Goal: Information Seeking & Learning: Learn about a topic

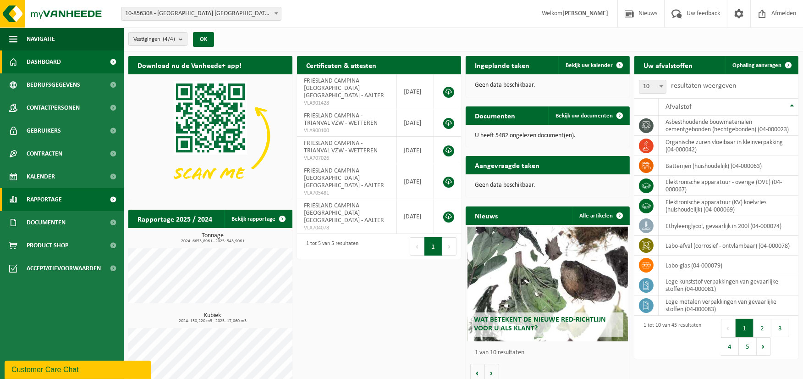
click at [48, 202] on span "Rapportage" at bounding box center [44, 199] width 35 height 23
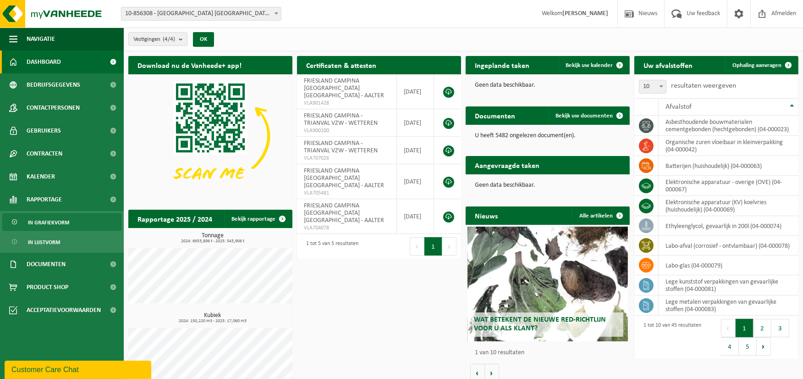
click at [55, 225] on span "In grafiekvorm" at bounding box center [48, 222] width 41 height 17
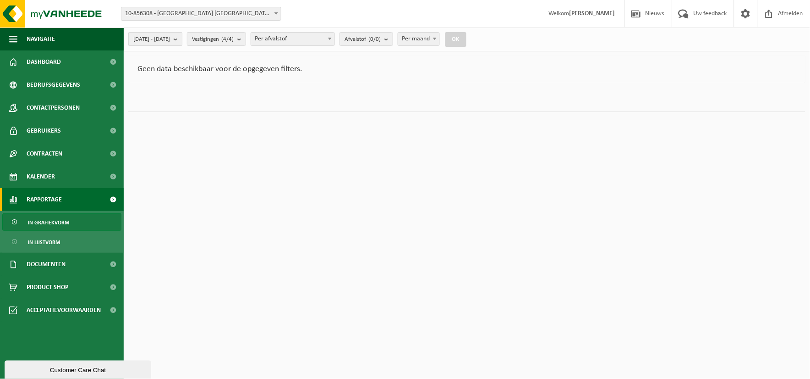
click at [182, 43] on button "[DATE] - [DATE]" at bounding box center [155, 39] width 54 height 14
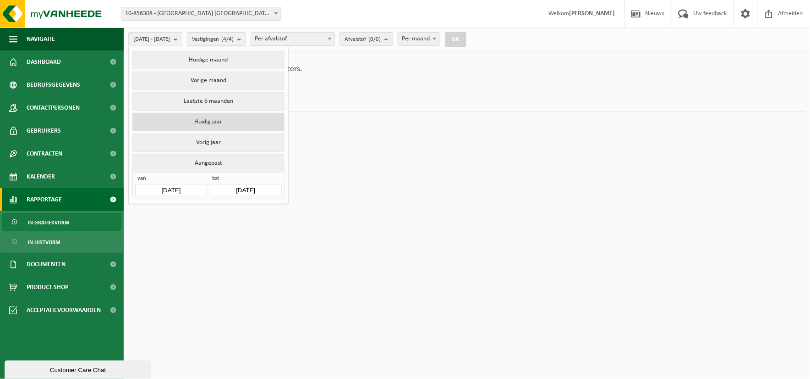
click at [214, 120] on button "Huidig jaar" at bounding box center [208, 122] width 152 height 18
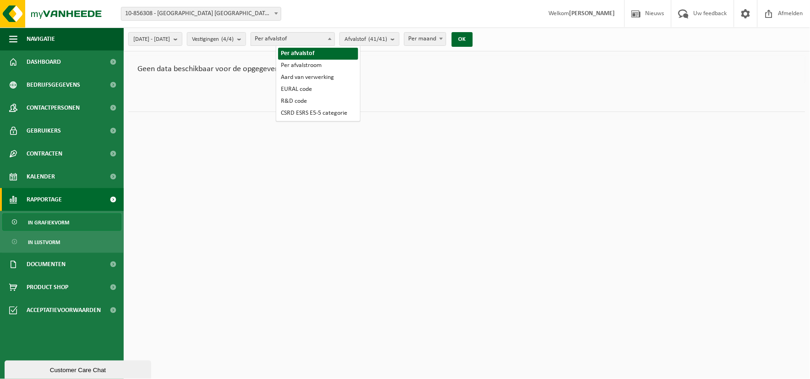
click at [303, 40] on span "Per afvalstof" at bounding box center [292, 39] width 83 height 13
select select "2"
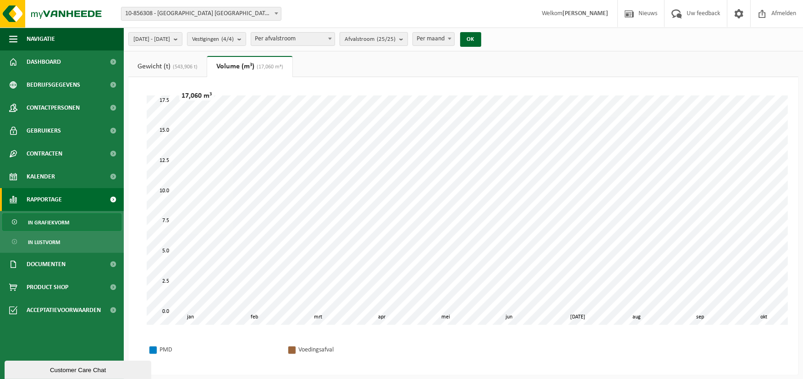
click at [396, 40] on count "(25/25)" at bounding box center [386, 39] width 19 height 6
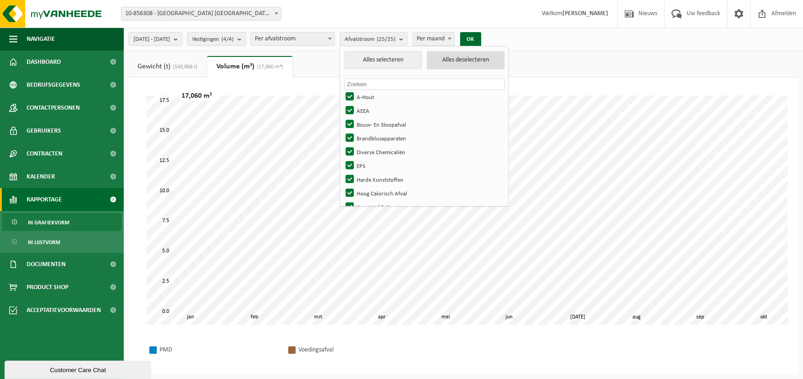
click at [455, 59] on button "Alles deselecteren" at bounding box center [466, 60] width 78 height 18
checkbox input "false"
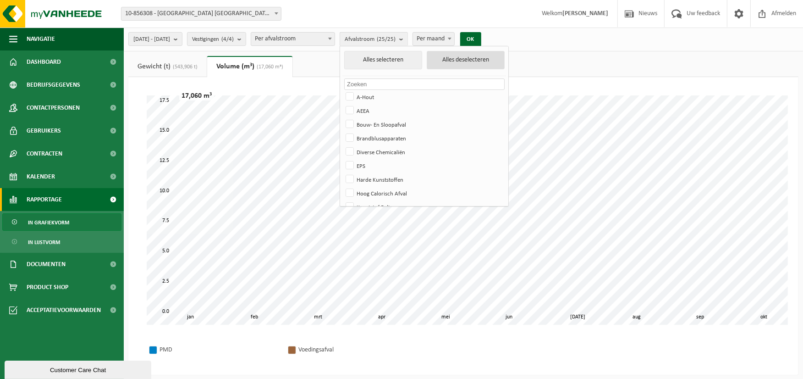
checkbox input "false"
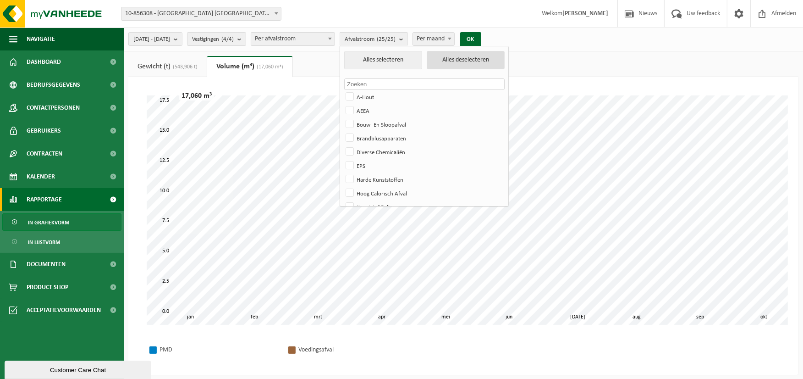
checkbox input "false"
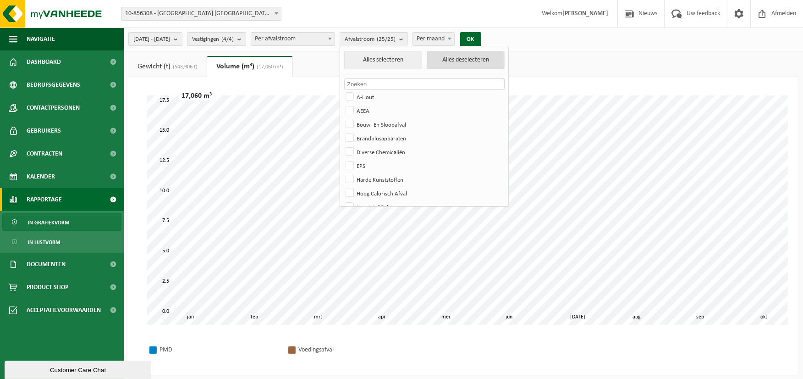
checkbox input "false"
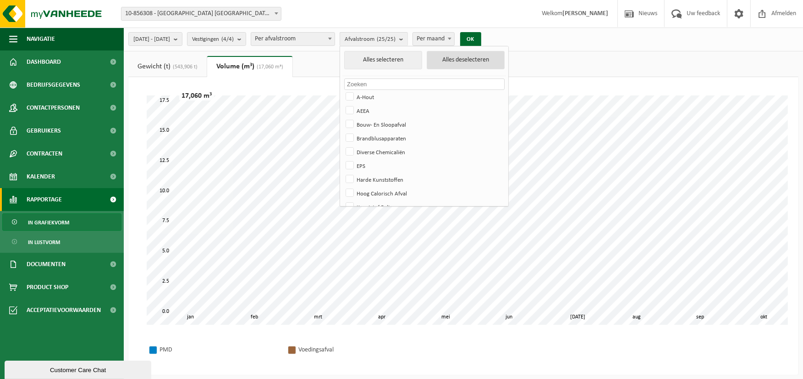
checkbox input "false"
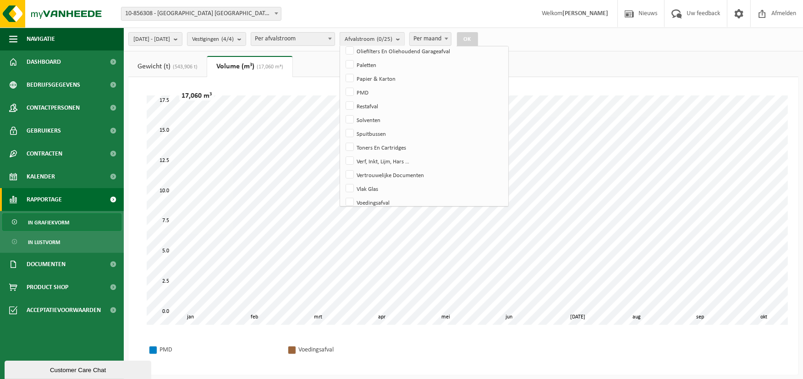
scroll to position [231, 0]
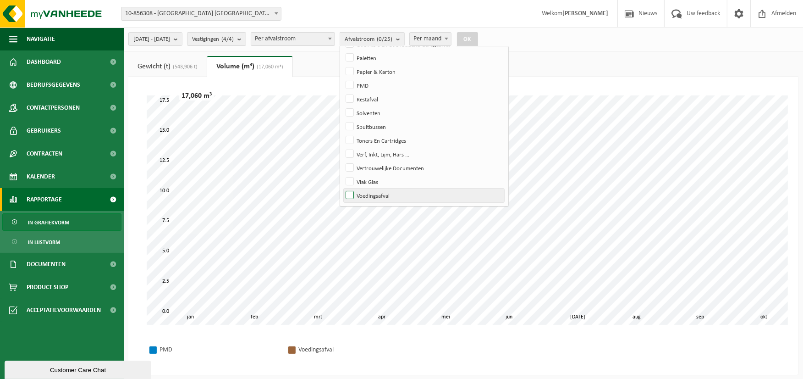
click at [391, 196] on label "Voedingsafval" at bounding box center [424, 195] width 160 height 14
click at [342, 188] on input "Voedingsafval" at bounding box center [342, 188] width 0 height 0
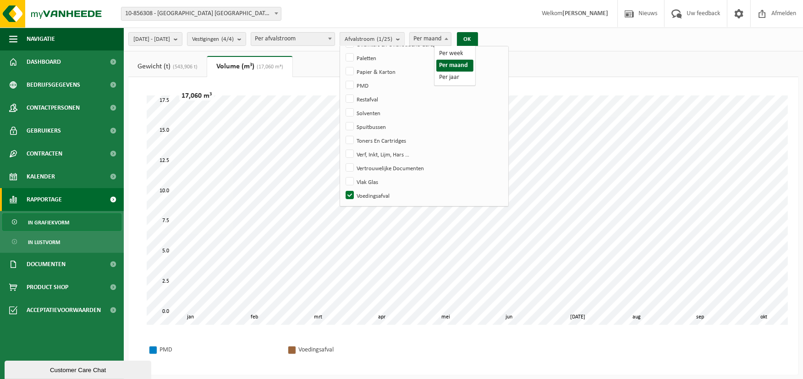
click at [450, 40] on span "Per maand" at bounding box center [430, 39] width 41 height 13
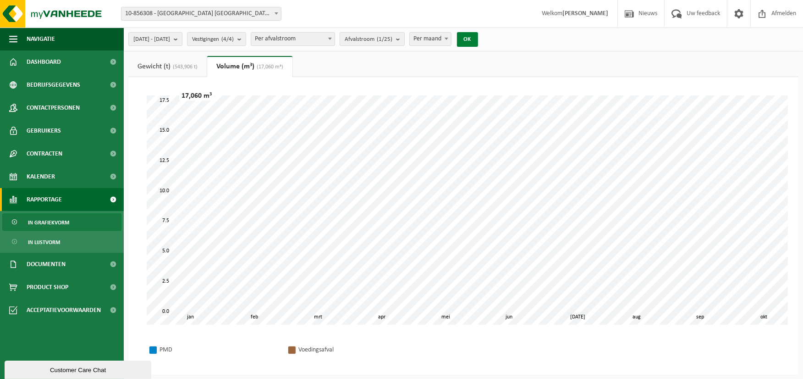
click at [478, 40] on button "OK" at bounding box center [467, 39] width 21 height 15
click at [382, 40] on span "Afvalstroom (1/25)" at bounding box center [369, 40] width 48 height 14
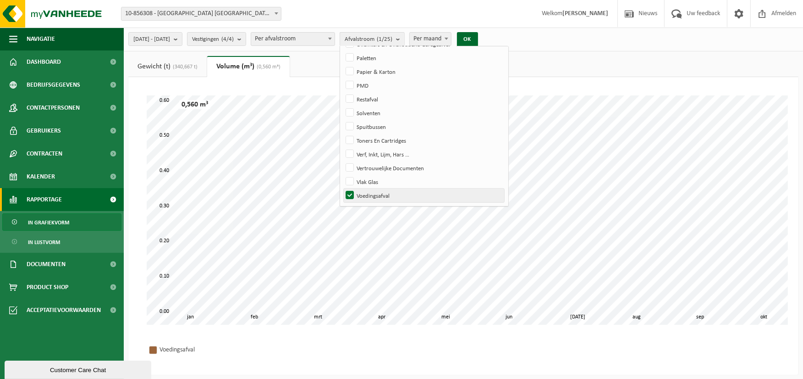
click at [370, 191] on label "Voedingsafval" at bounding box center [424, 195] width 160 height 14
click at [342, 188] on input "Voedingsafval" at bounding box center [342, 188] width 0 height 0
checkbox input "false"
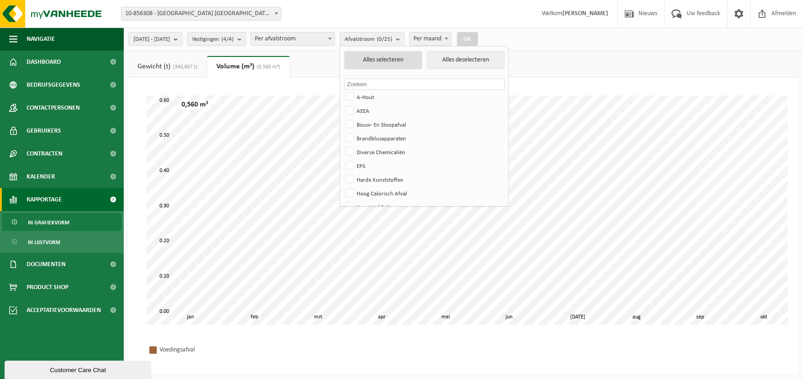
click at [408, 63] on button "Alles selecteren" at bounding box center [383, 60] width 78 height 18
checkbox input "true"
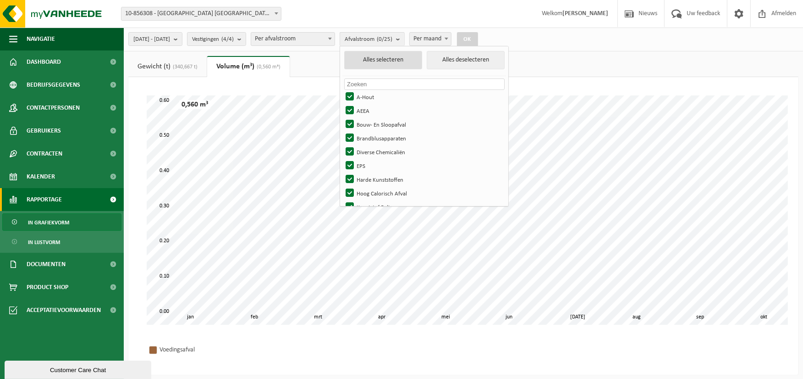
checkbox input "true"
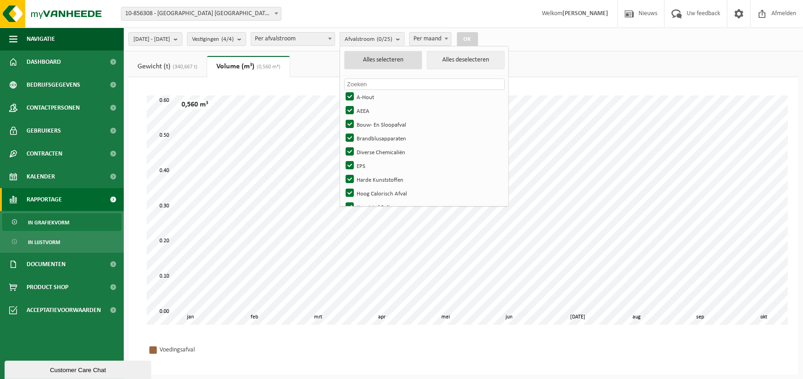
checkbox input "true"
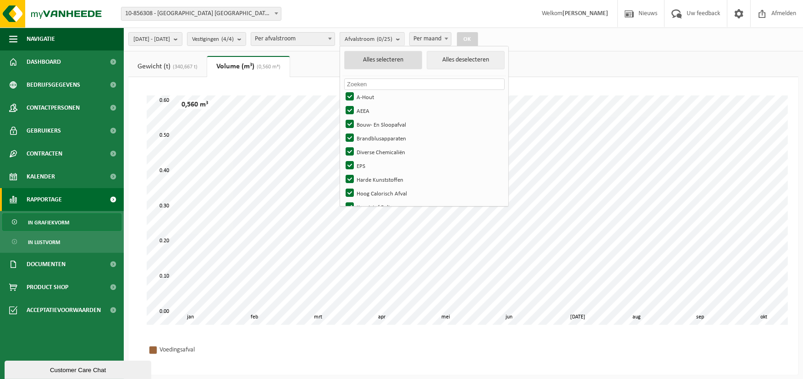
checkbox input "true"
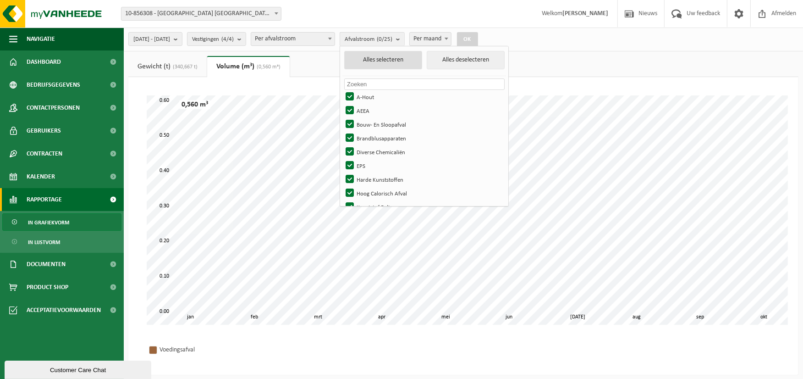
checkbox input "true"
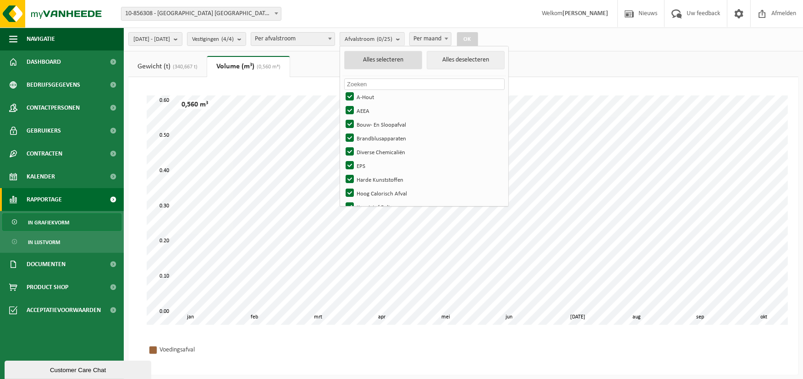
checkbox input "true"
click at [481, 39] on button "OK" at bounding box center [470, 39] width 21 height 15
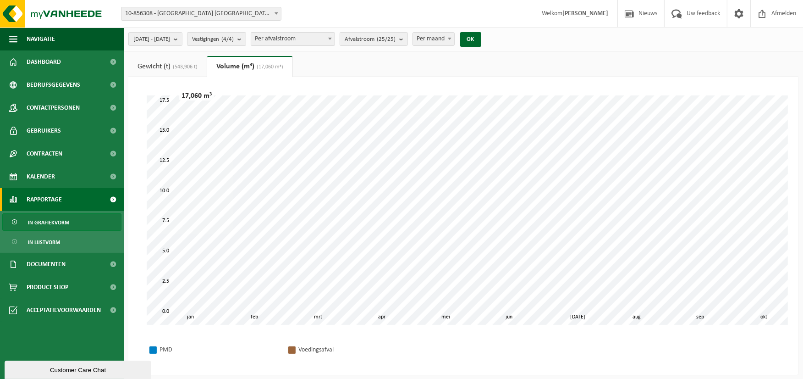
click at [189, 65] on span "(543,906 t)" at bounding box center [184, 67] width 27 height 6
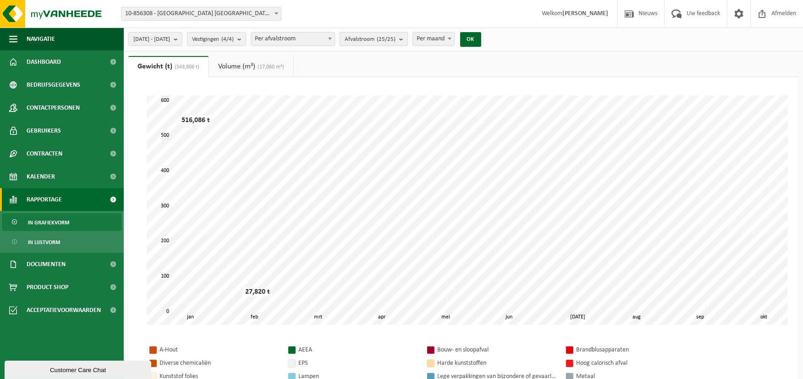
click at [396, 43] on span "Afvalstroom (25/25)" at bounding box center [370, 40] width 51 height 14
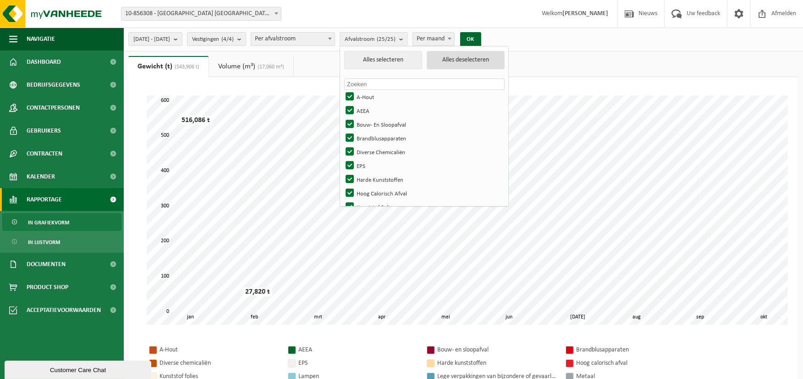
click at [475, 61] on button "Alles deselecteren" at bounding box center [466, 60] width 78 height 18
checkbox input "false"
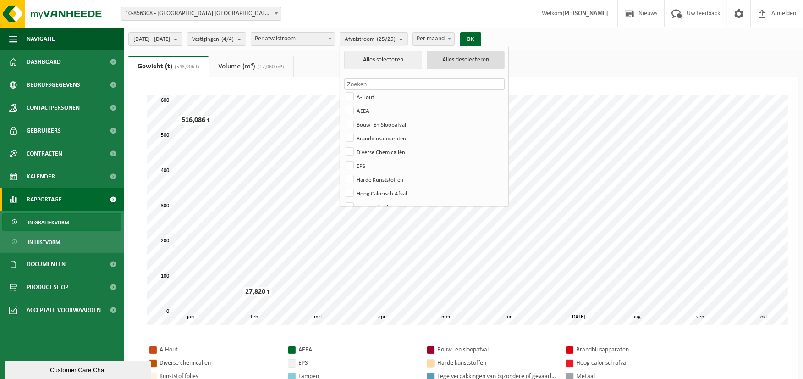
checkbox input "false"
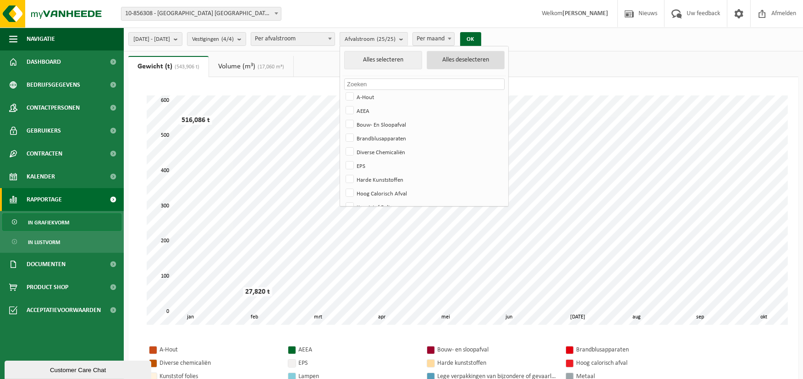
checkbox input "false"
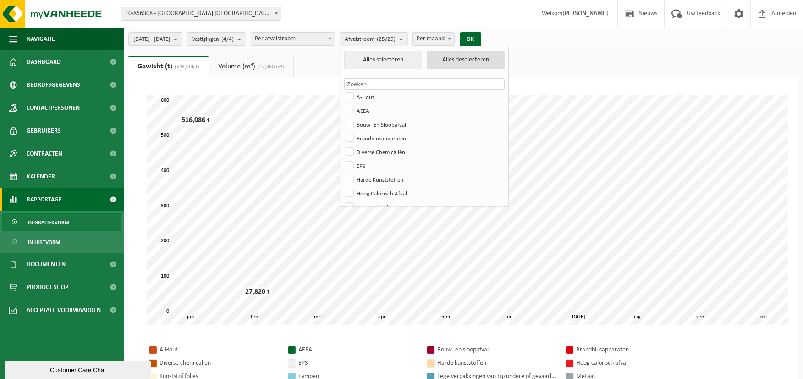
checkbox input "false"
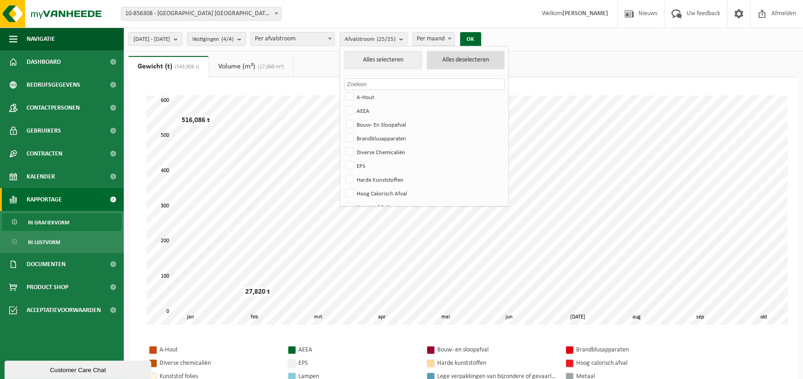
checkbox input "false"
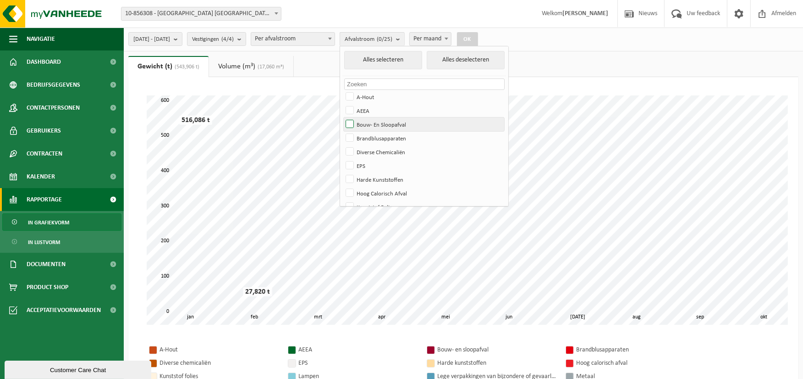
scroll to position [231, 0]
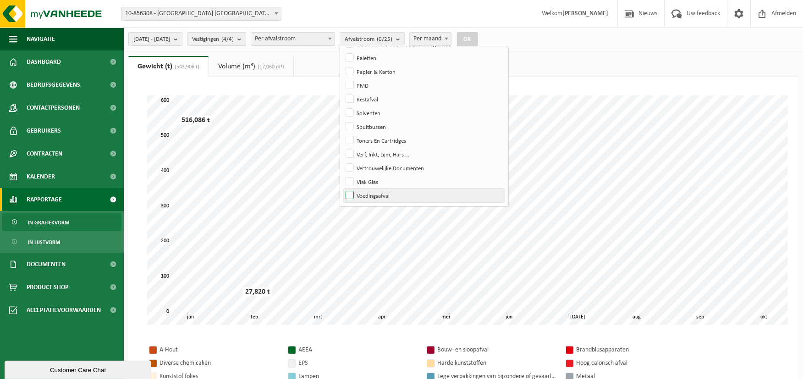
click at [396, 192] on label "Voedingsafval" at bounding box center [424, 195] width 160 height 14
click at [342, 188] on input "Voedingsafval" at bounding box center [342, 188] width 0 height 0
checkbox input "true"
click at [478, 35] on button "OK" at bounding box center [467, 39] width 21 height 15
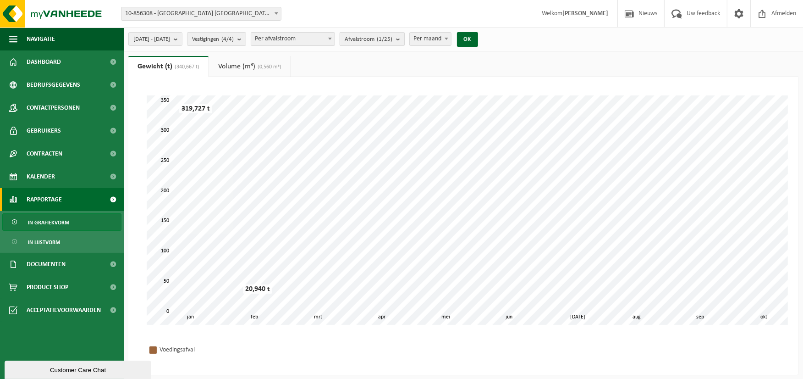
click at [392, 42] on count "(1/25)" at bounding box center [385, 39] width 16 height 6
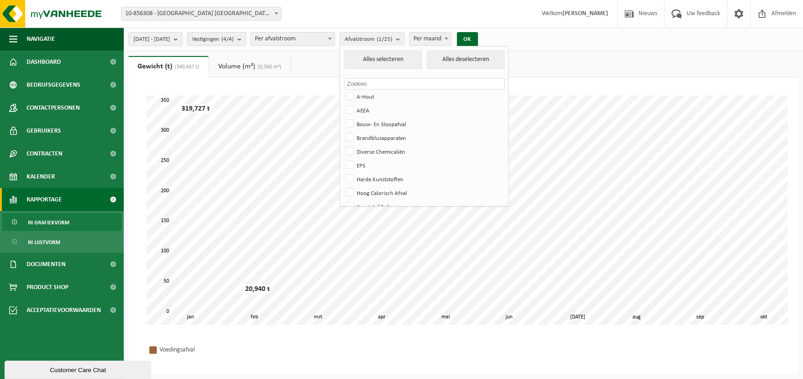
scroll to position [0, 0]
click at [567, 63] on ul "Gewicht (t) (340,667 t) Volume (m³) (0,560 m³)" at bounding box center [463, 66] width 670 height 21
